Goal: Information Seeking & Learning: Learn about a topic

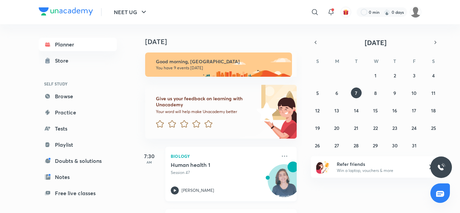
click at [195, 167] on h5 "Human health 1" at bounding box center [213, 165] width 84 height 7
